Goal: Task Accomplishment & Management: Use online tool/utility

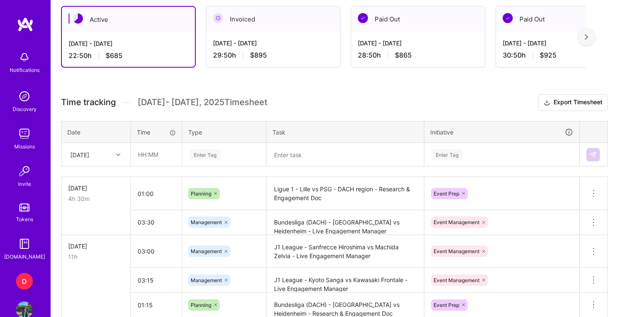
scroll to position [232, 0]
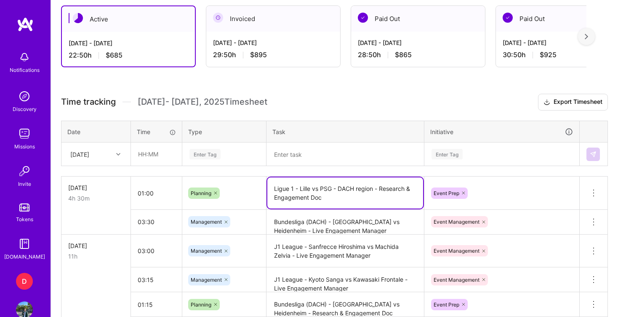
drag, startPoint x: 334, startPoint y: 200, endPoint x: 296, endPoint y: 189, distance: 39.4
click at [296, 189] on textarea "Ligue 1 - Lille vs PSG - DACH region - Research & Engagement Doc" at bounding box center [345, 193] width 156 height 31
click at [346, 199] on textarea "Ligue 1 - Lille vs PSG - DACH region - Research & Engagement Doc" at bounding box center [345, 193] width 156 height 31
drag, startPoint x: 346, startPoint y: 199, endPoint x: 296, endPoint y: 195, distance: 49.8
click at [296, 195] on textarea "Ligue 1 - Lille vs PSG - DACH region - Research & Engagement Doc" at bounding box center [345, 193] width 156 height 31
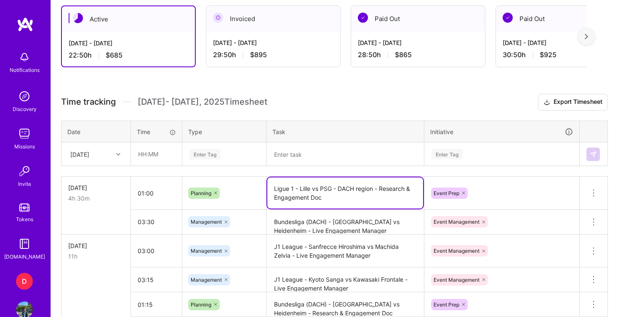
click at [385, 203] on textarea "Ligue 1 - Lille vs PSG - DACH region - Research & Engagement Doc" at bounding box center [345, 193] width 156 height 31
drag, startPoint x: 380, startPoint y: 189, endPoint x: 275, endPoint y: 189, distance: 105.3
click at [275, 189] on textarea "Ligue 1 - Lille vs PSG - DACH region - Research & Engagement Doc" at bounding box center [345, 193] width 156 height 31
click at [296, 151] on textarea at bounding box center [345, 155] width 156 height 22
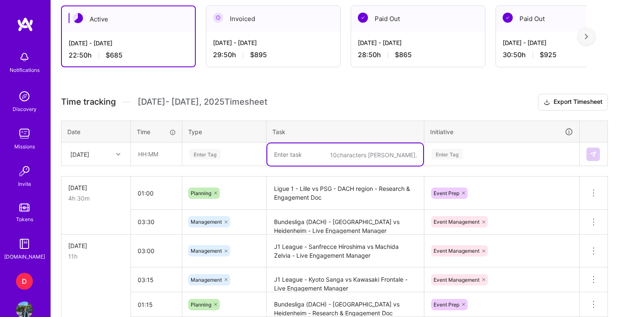
paste textarea "Ligue 1 - Lille vs PSG - DACH region -"
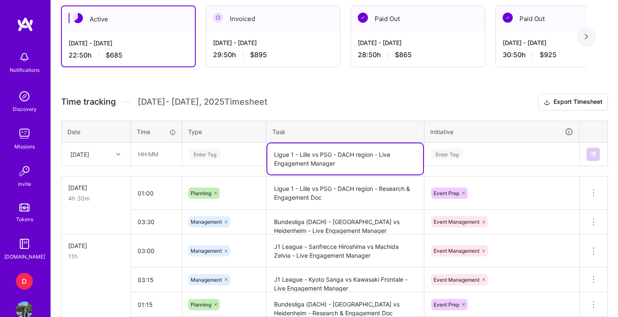
type textarea "Ligue 1 - Lille vs PSG - DACH region - Live Engagement Manager"
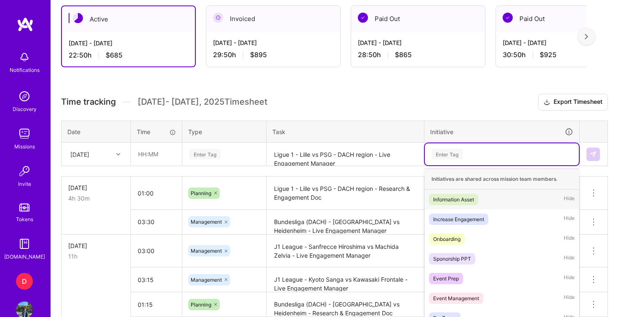
click at [450, 154] on div "option Information Asset focused, 1 of 35. 35 results available. Use Up and Dow…" at bounding box center [502, 155] width 154 height 22
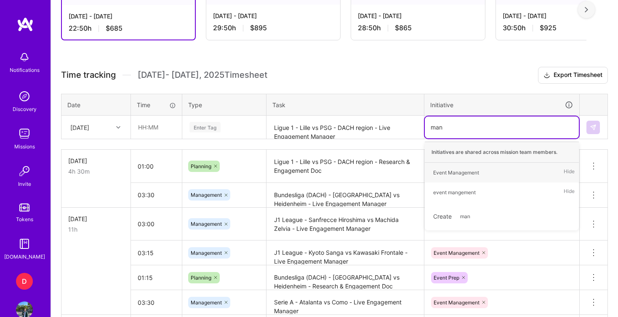
type input "mana"
click at [450, 172] on div "Event Management" at bounding box center [456, 172] width 46 height 9
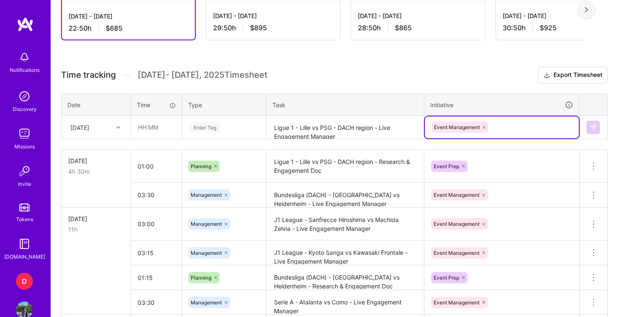
click at [245, 124] on div "Enter Tag" at bounding box center [224, 127] width 71 height 11
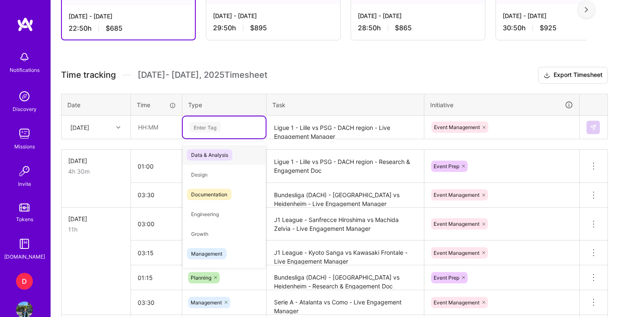
type input "a"
type input "mana"
click at [218, 153] on span "Management" at bounding box center [207, 154] width 40 height 11
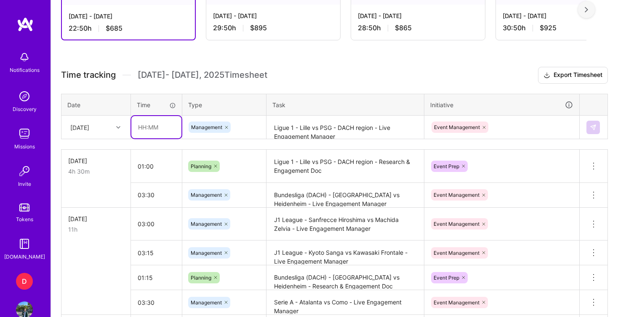
click at [143, 129] on input "text" at bounding box center [156, 127] width 50 height 22
type input "03:00"
click at [313, 48] on div "Active [DATE] - [DATE] 22:50 h $685 Invoiced [DATE] - [DATE] 29:50 h $895 Paid …" at bounding box center [334, 231] width 567 height 527
click at [591, 122] on button at bounding box center [592, 127] width 13 height 13
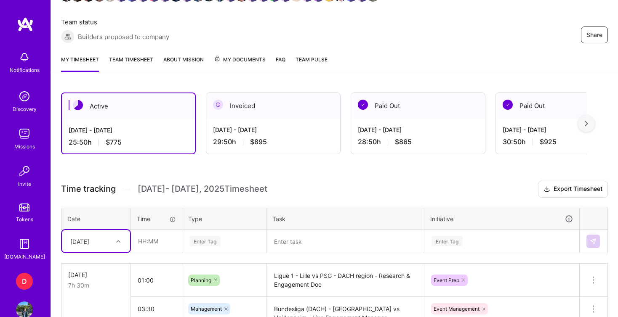
scroll to position [156, 0]
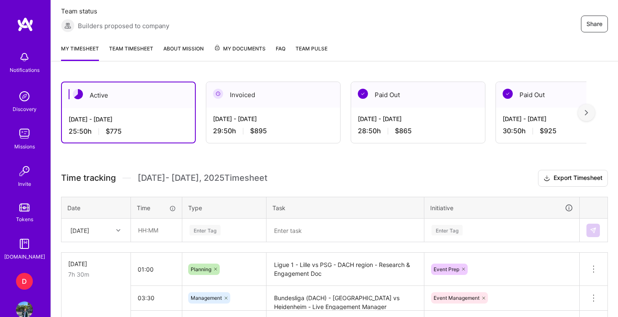
click at [588, 112] on img at bounding box center [586, 113] width 3 height 6
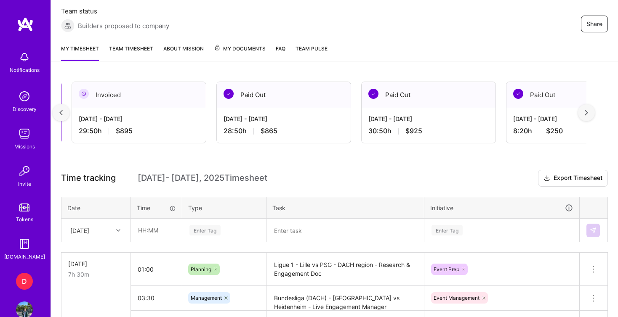
scroll to position [0, 155]
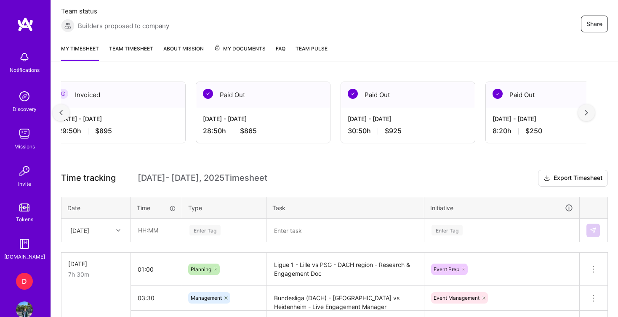
click at [64, 109] on div at bounding box center [61, 112] width 17 height 17
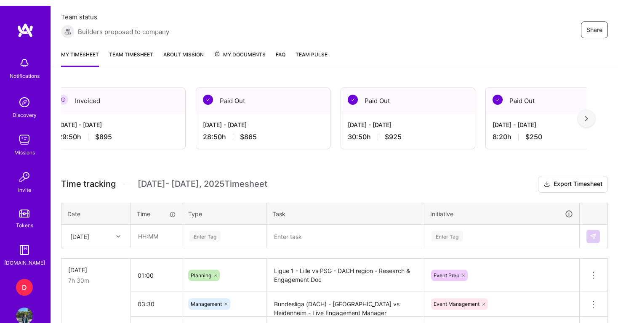
scroll to position [0, 0]
